Goal: Information Seeking & Learning: Learn about a topic

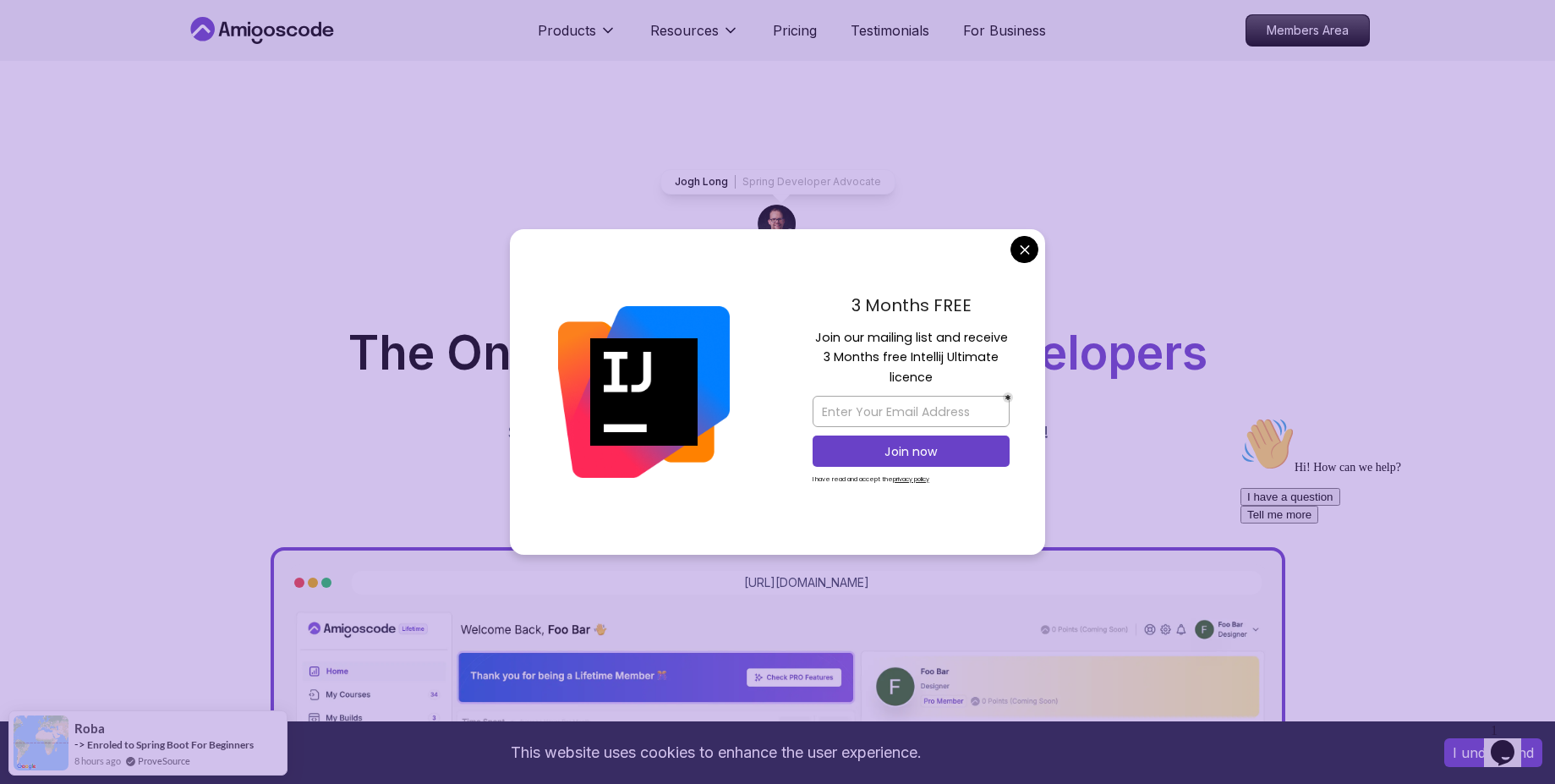
drag, startPoint x: 872, startPoint y: 303, endPoint x: 984, endPoint y: 302, distance: 112.0
click at [984, 302] on p "3 Months FREE" at bounding box center [911, 305] width 197 height 26
click at [967, 343] on p "Join our mailing list and receive 3 Months free Intellij Ultimate licence" at bounding box center [911, 357] width 197 height 59
click at [882, 362] on p "Join our mailing list and receive 3 Months free Intellij Ultimate licence" at bounding box center [911, 357] width 197 height 59
drag, startPoint x: 819, startPoint y: 359, endPoint x: 927, endPoint y: 364, distance: 108.1
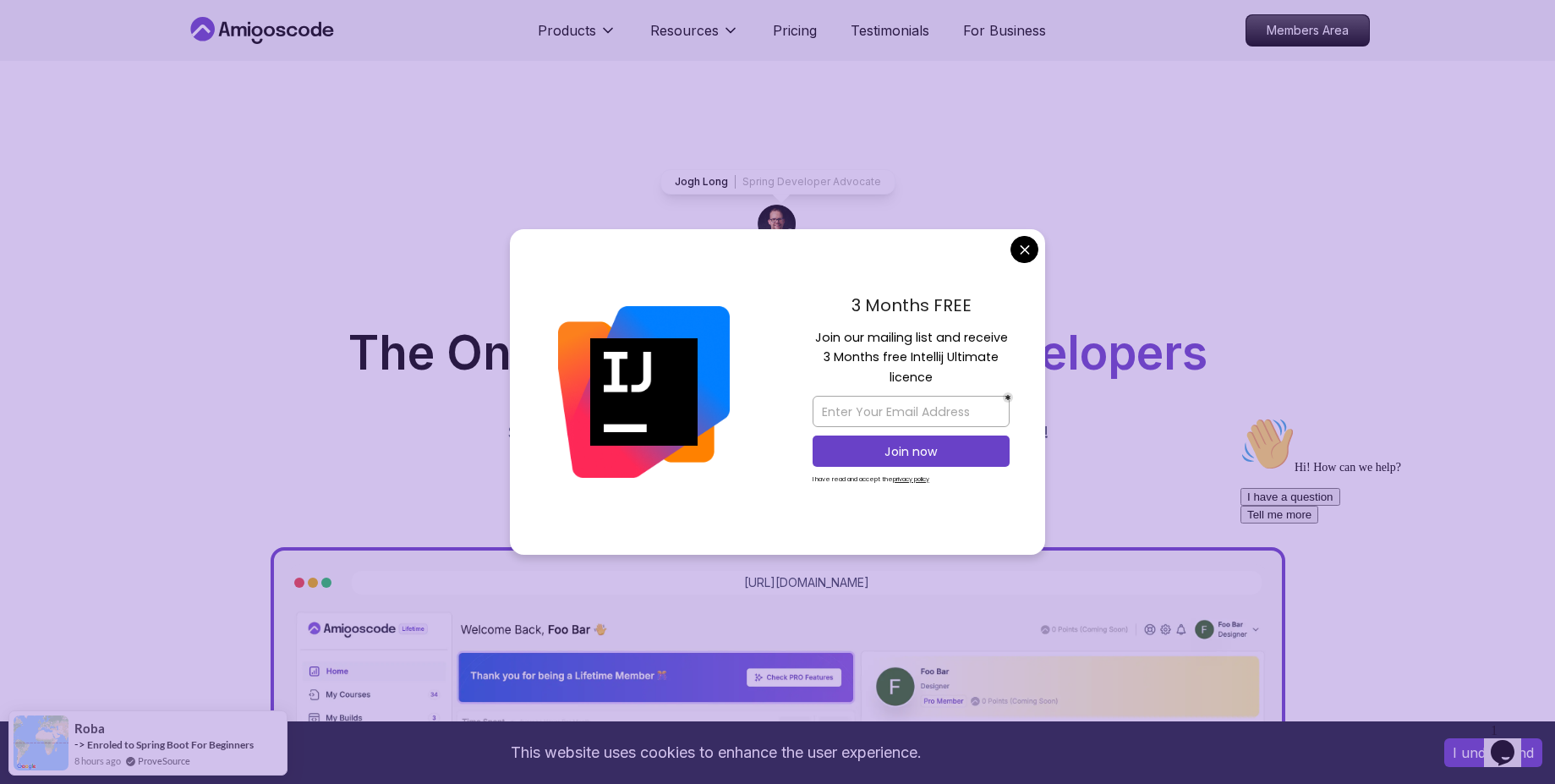
click at [927, 364] on p "Join our mailing list and receive 3 Months free Intellij Ultimate licence" at bounding box center [911, 357] width 197 height 59
click at [970, 345] on p "Join our mailing list and receive 3 Months free Intellij Ultimate licence" at bounding box center [911, 357] width 197 height 59
drag, startPoint x: 887, startPoint y: 359, endPoint x: 971, endPoint y: 361, distance: 84.0
click at [971, 361] on p "Join our mailing list and receive 3 Months free Intellij Ultimate licence" at bounding box center [911, 357] width 197 height 59
click at [887, 375] on p "Join our mailing list and receive 3 Months free Intellij Ultimate licence" at bounding box center [911, 357] width 197 height 59
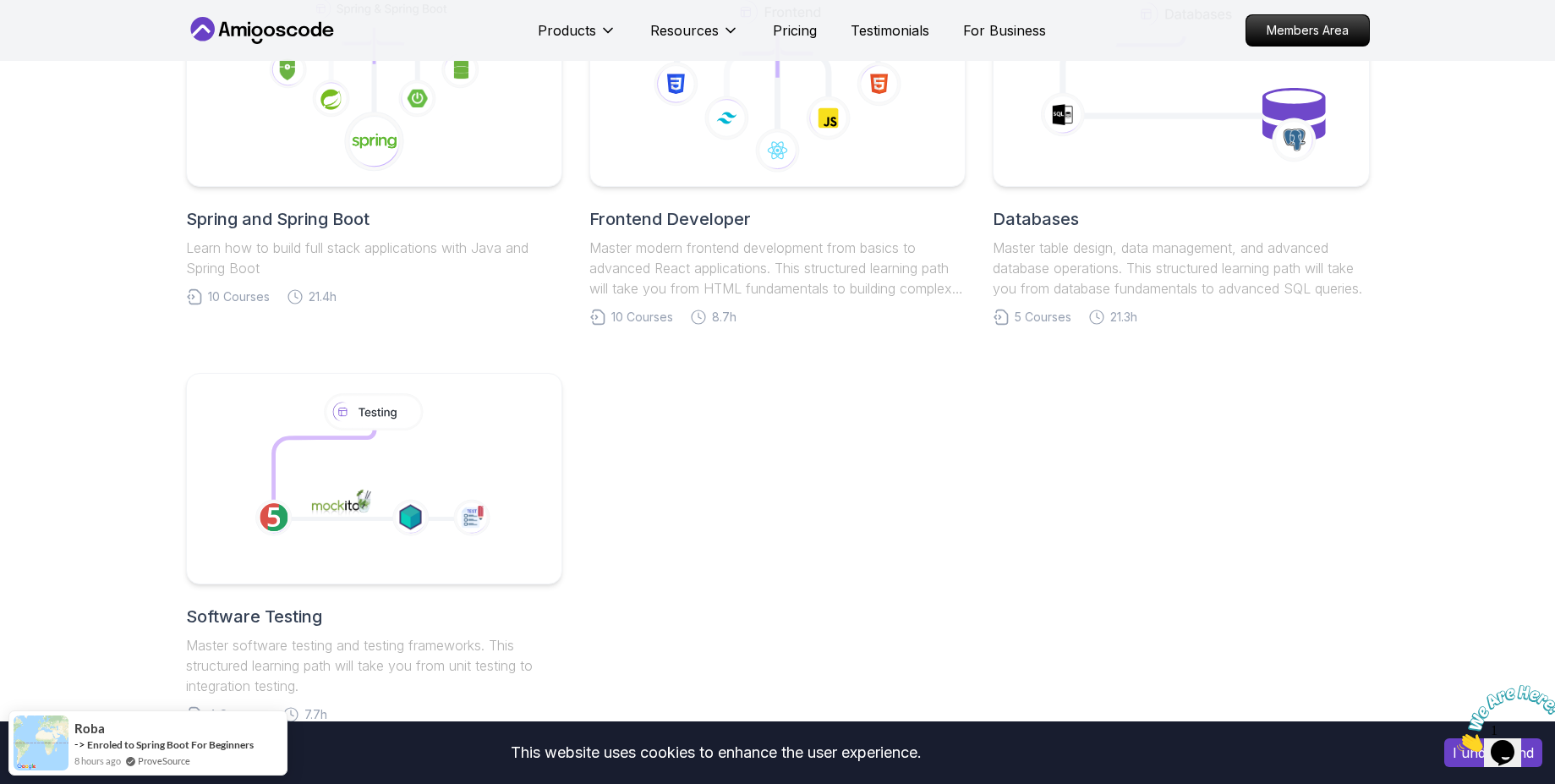
scroll to position [913, 0]
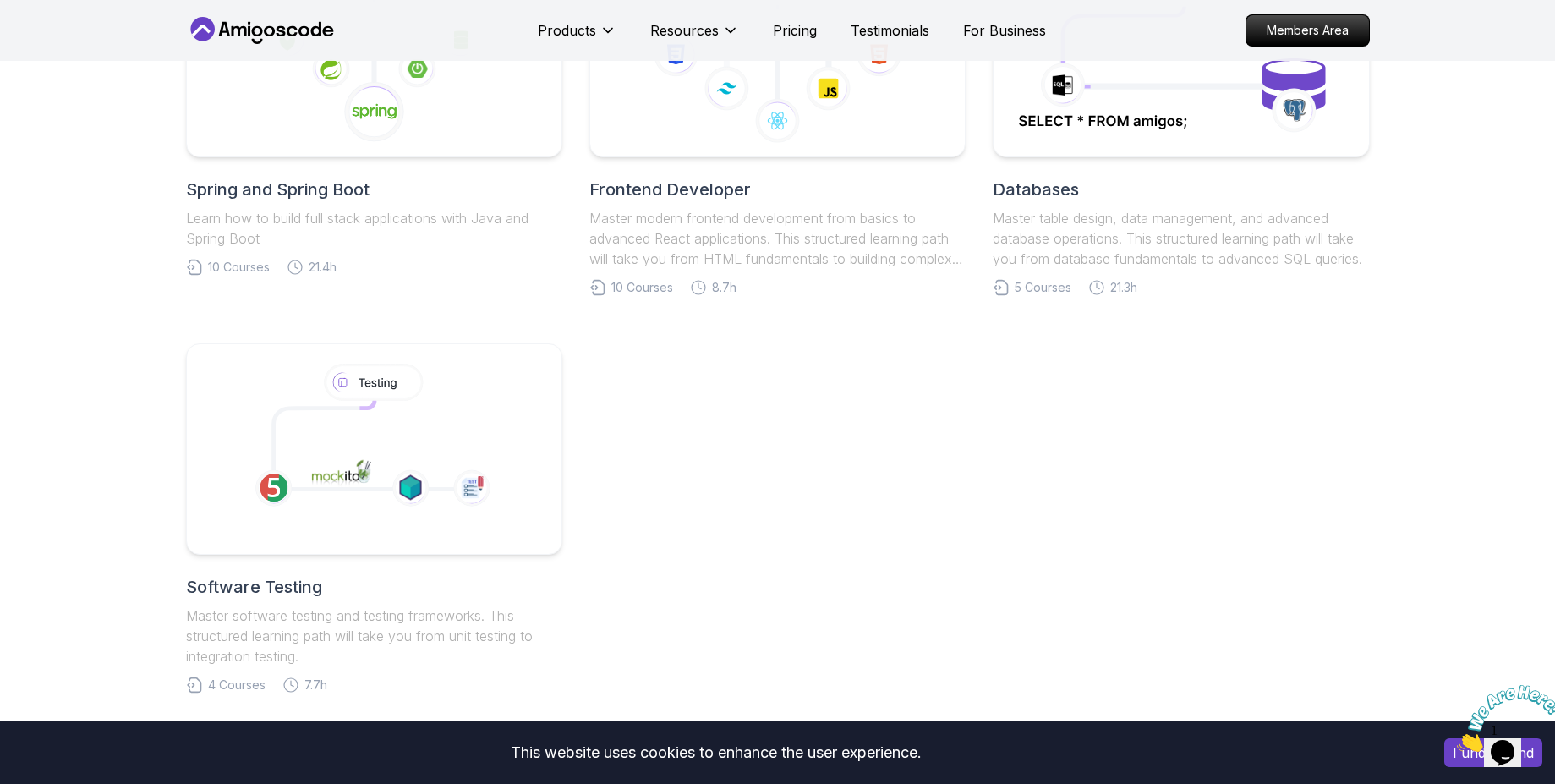
click at [653, 188] on h2 "Frontend Developer" at bounding box center [777, 188] width 376 height 24
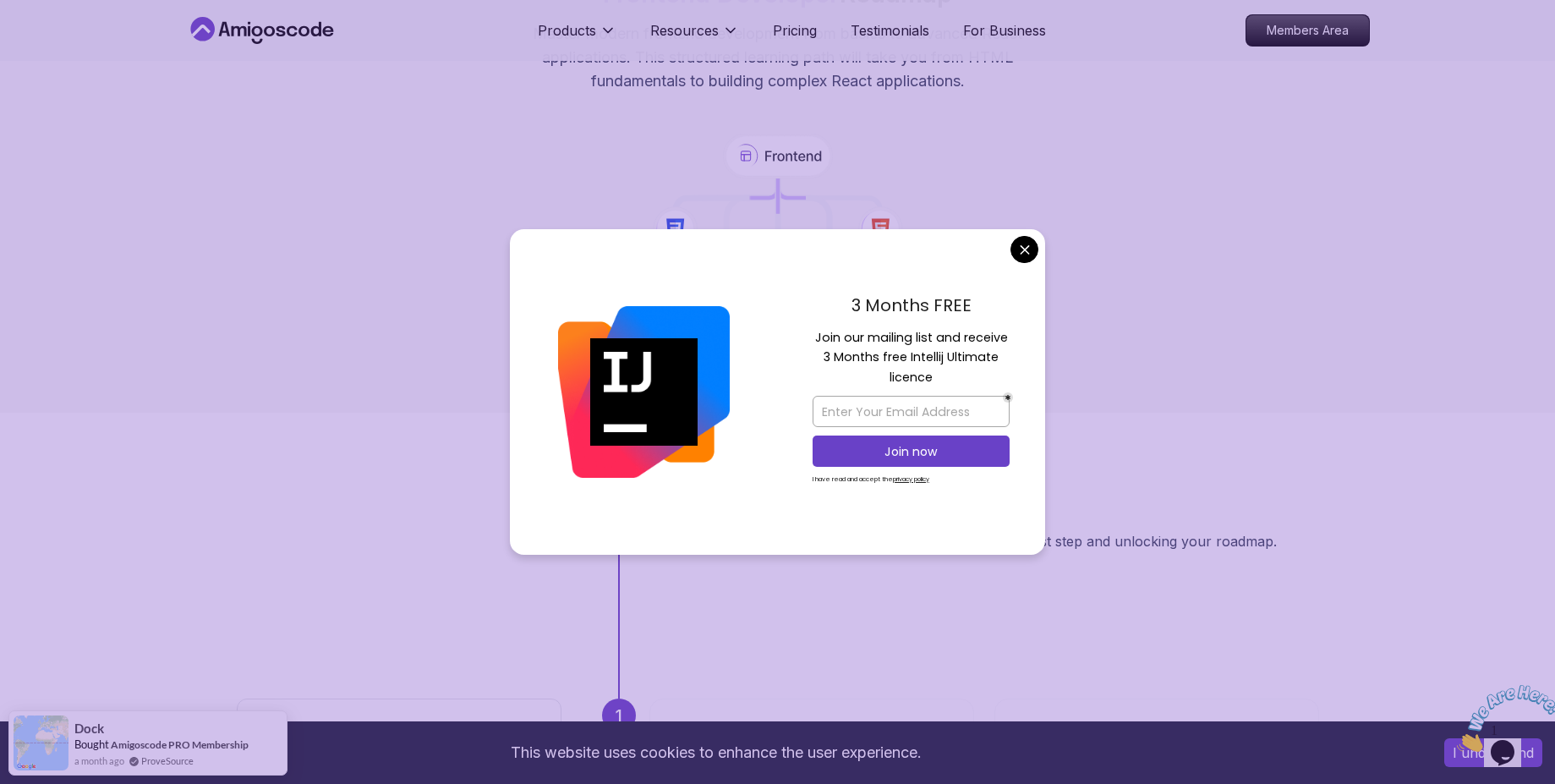
scroll to position [508, 0]
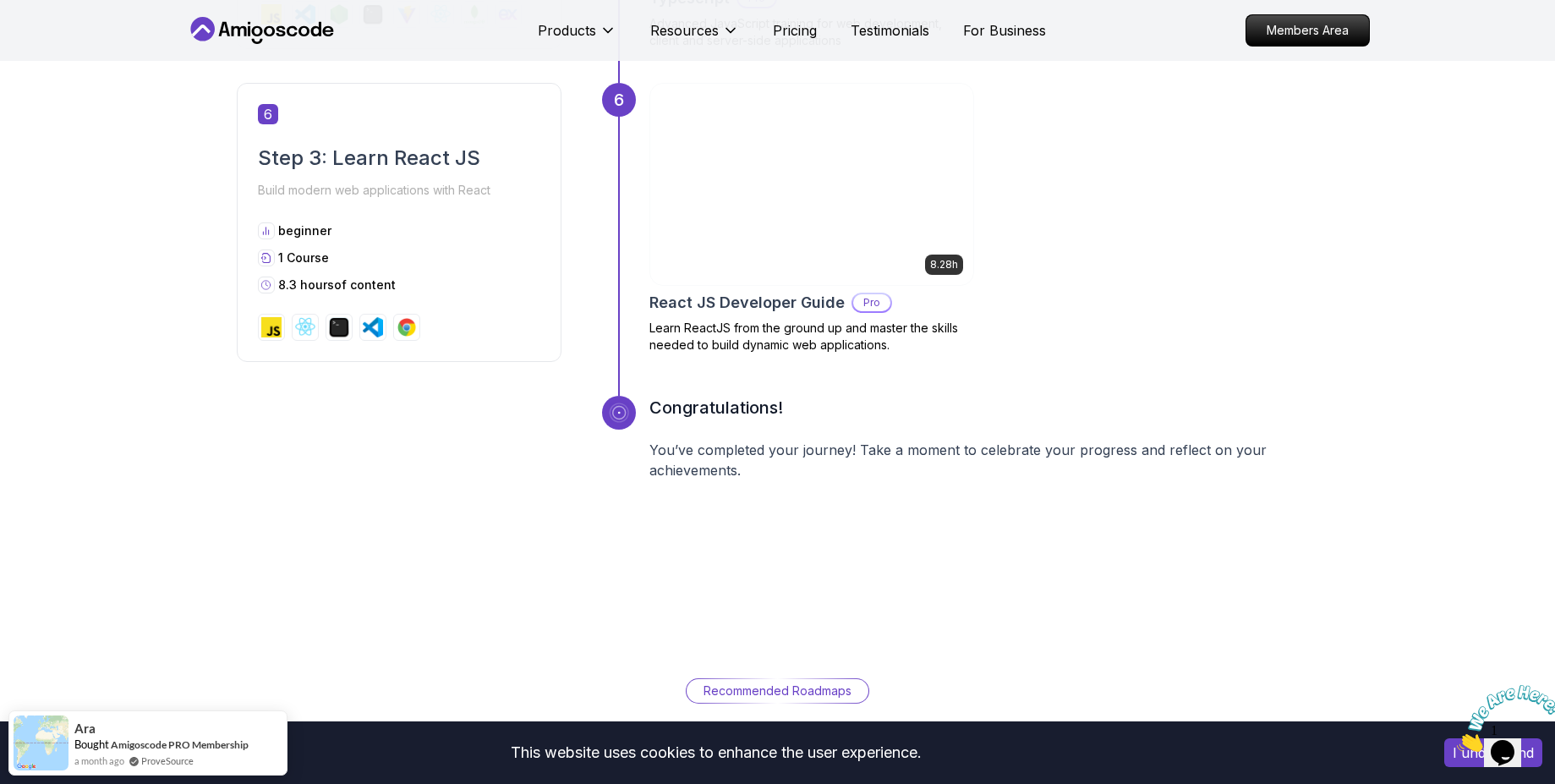
scroll to position [3043, 0]
